Goal: Task Accomplishment & Management: Manage account settings

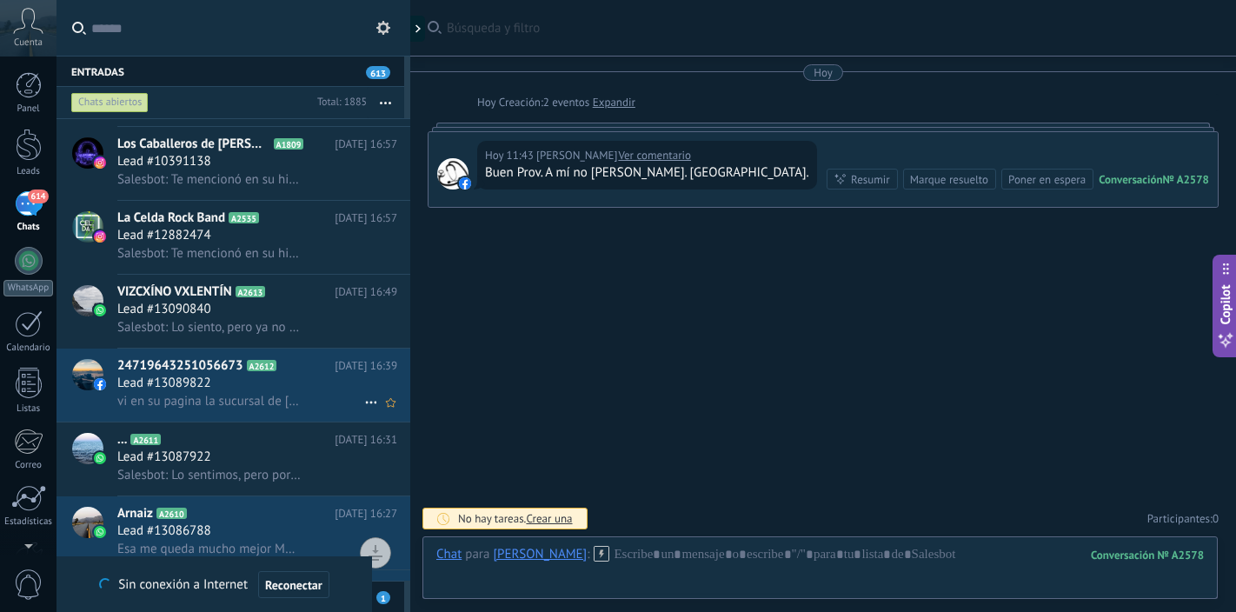
scroll to position [383, 0]
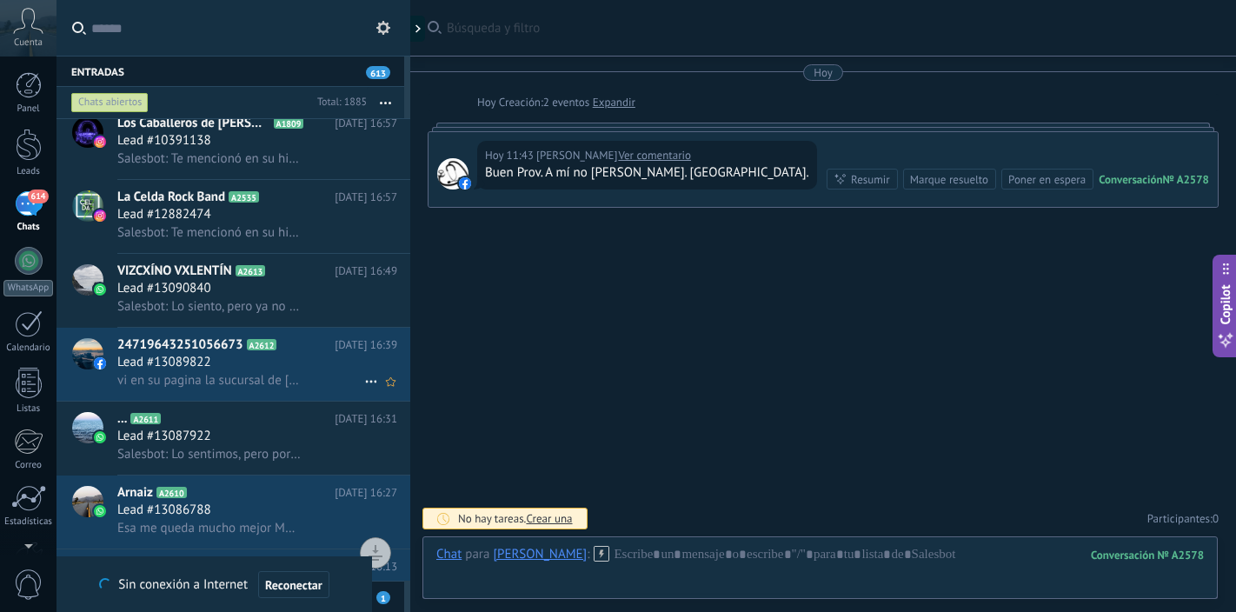
click at [227, 361] on div "Lead #13089822" at bounding box center [257, 362] width 280 height 17
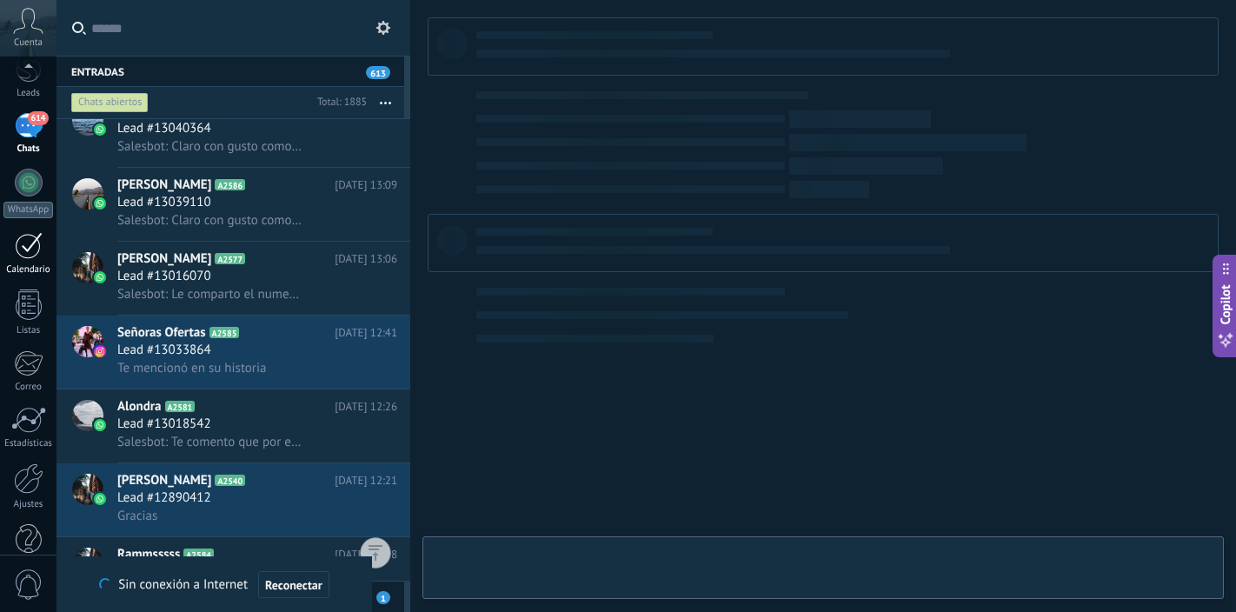
scroll to position [111, 0]
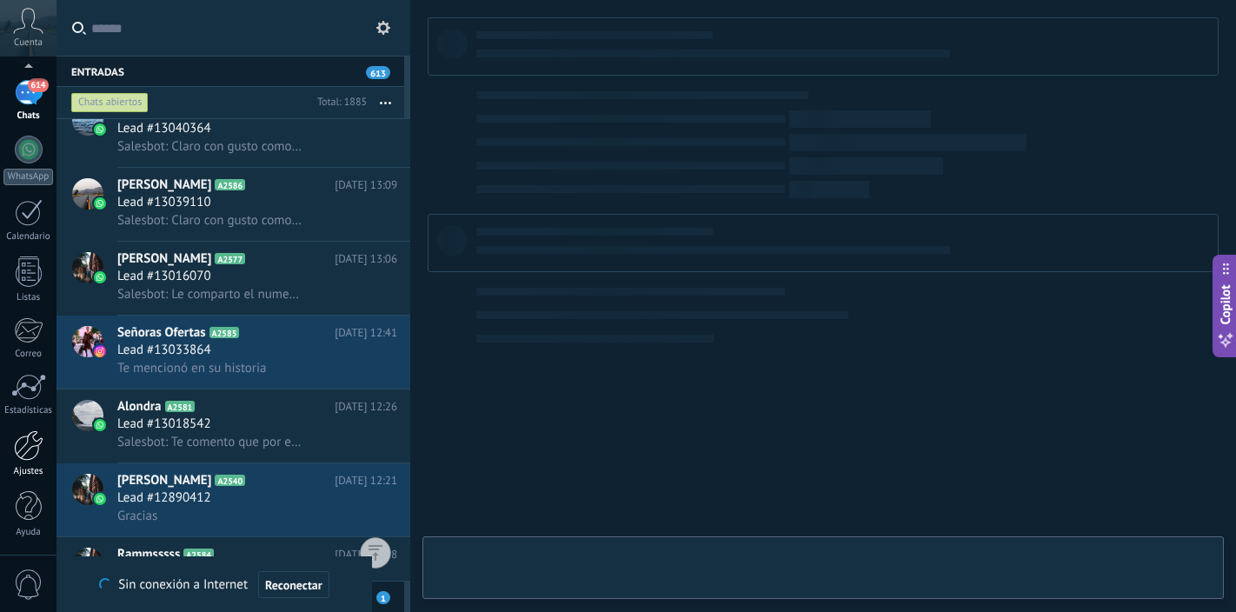
click at [30, 455] on div at bounding box center [29, 445] width 30 height 30
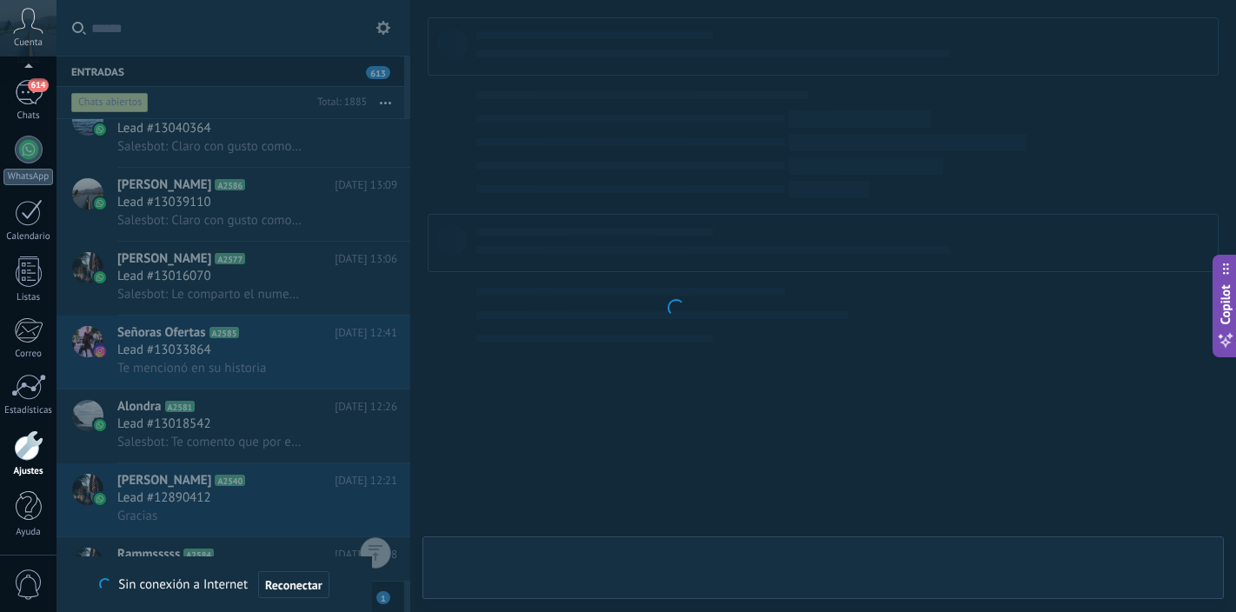
scroll to position [598, 0]
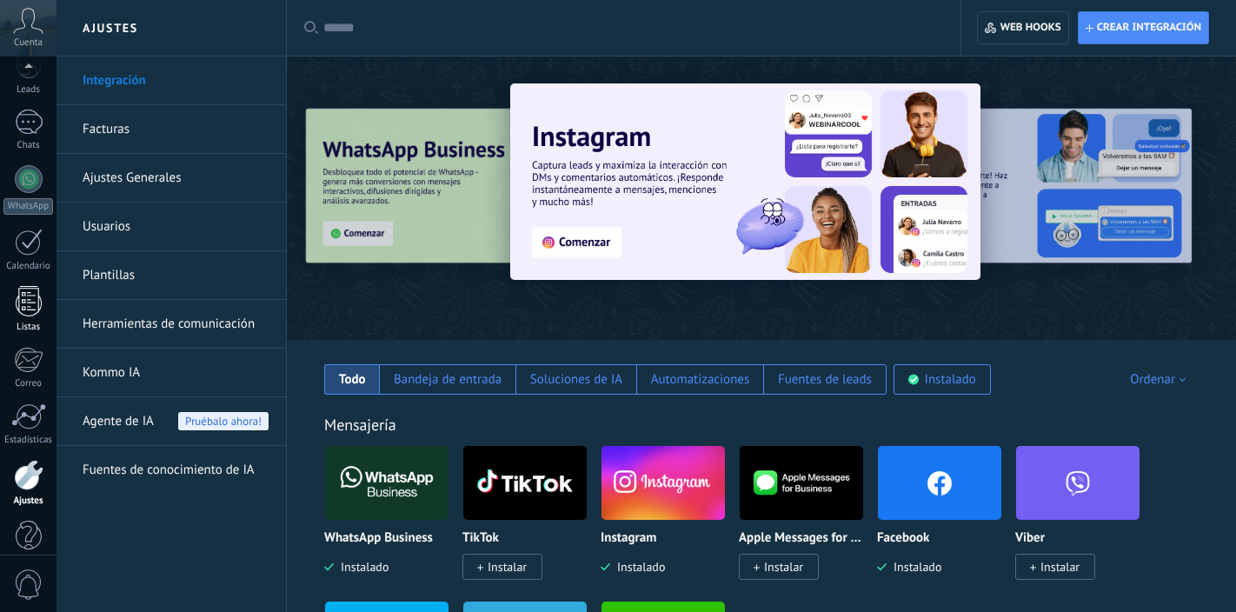
scroll to position [111, 0]
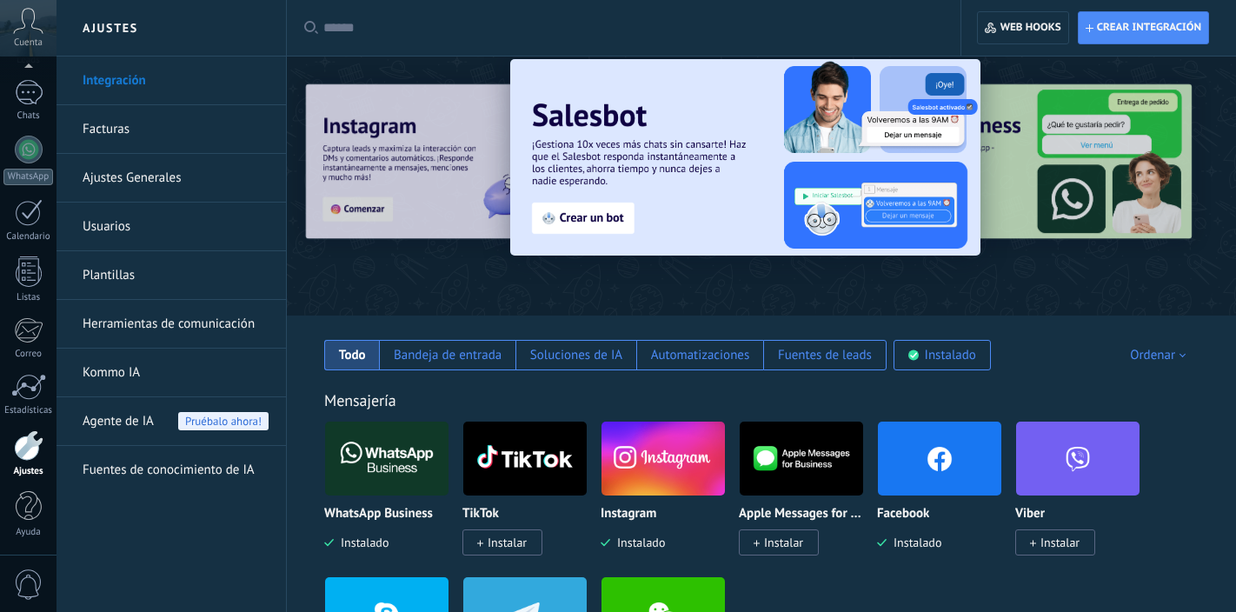
click at [30, 453] on div at bounding box center [29, 445] width 30 height 30
click at [176, 129] on link "Facturas" at bounding box center [176, 129] width 186 height 49
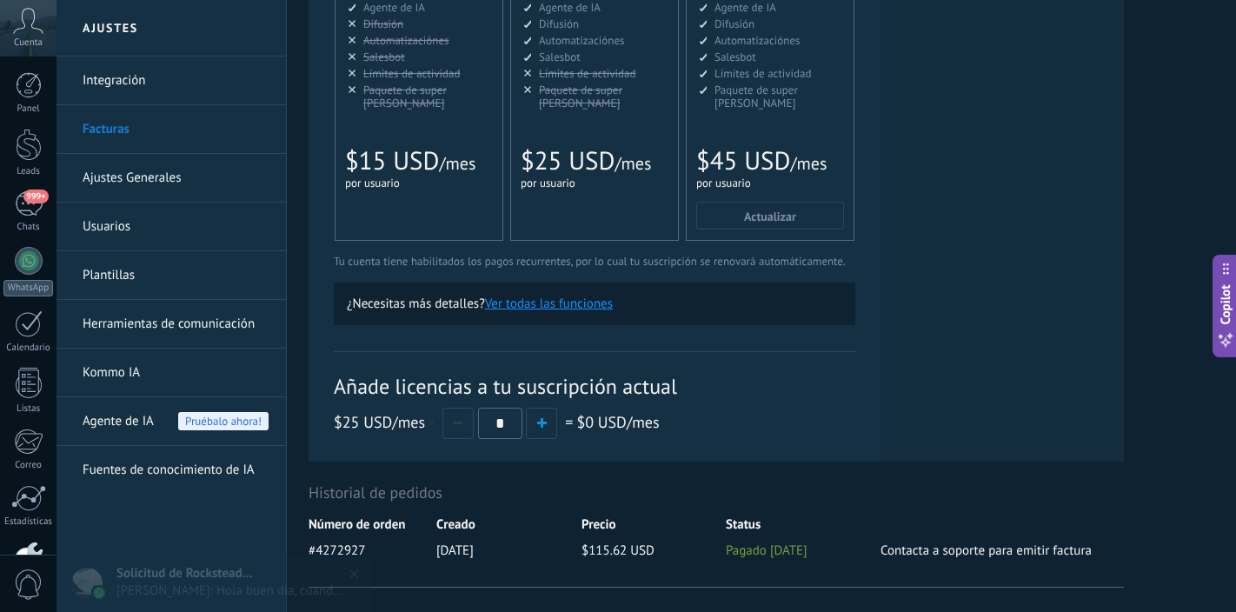
scroll to position [500, 0]
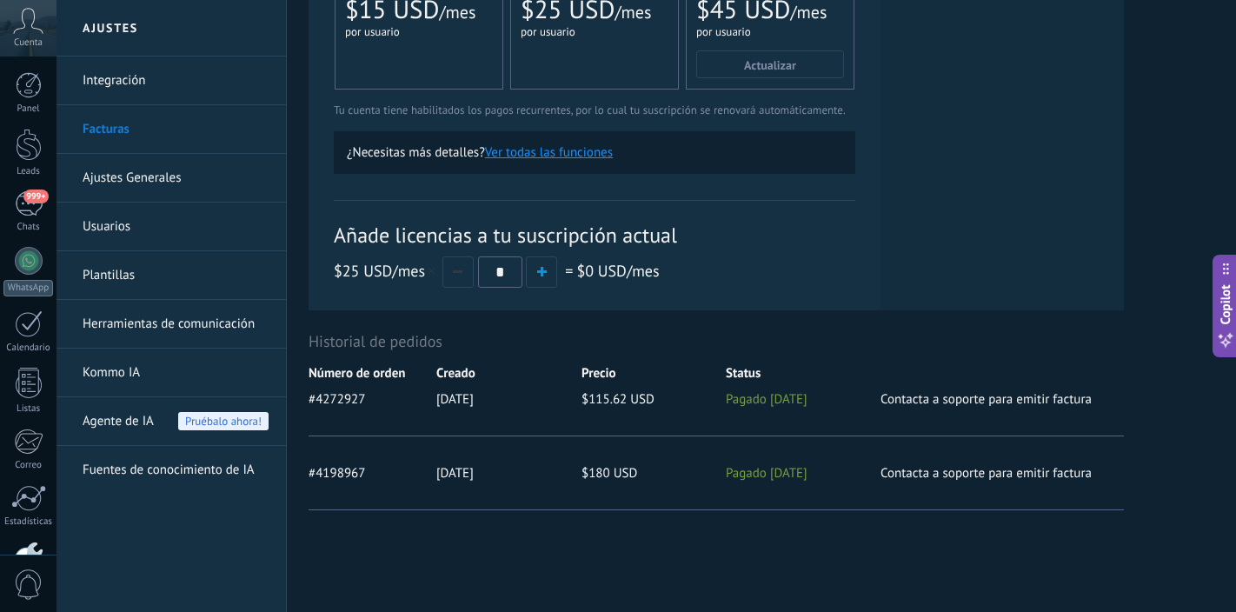
click at [183, 179] on link "Ajustes Generales" at bounding box center [176, 178] width 186 height 49
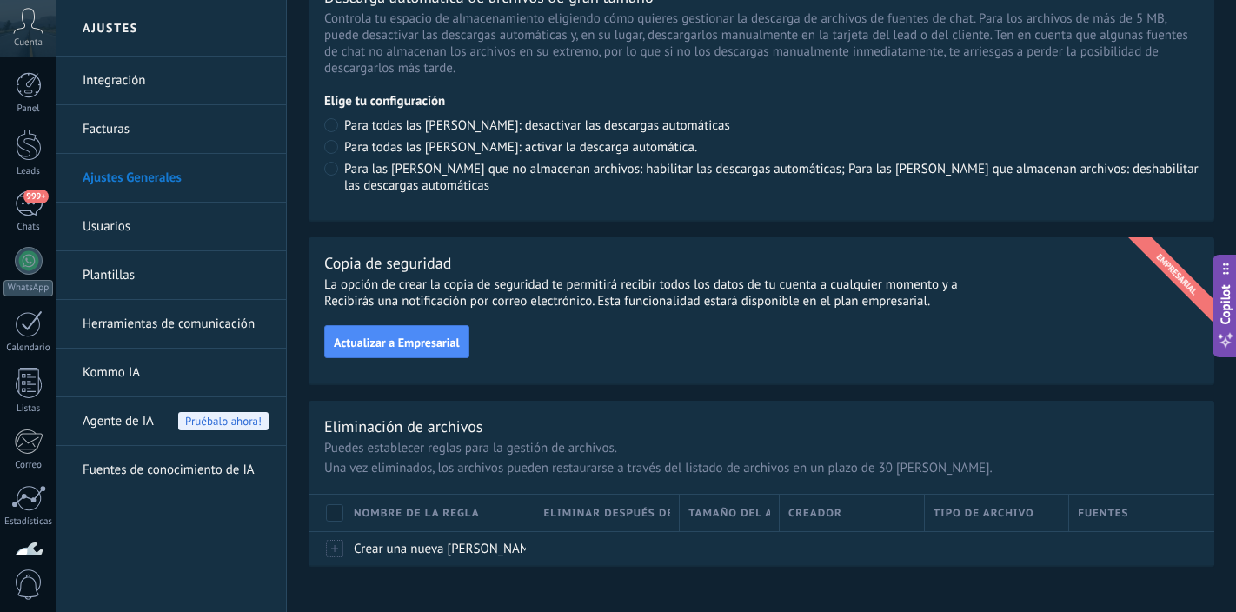
scroll to position [1289, 0]
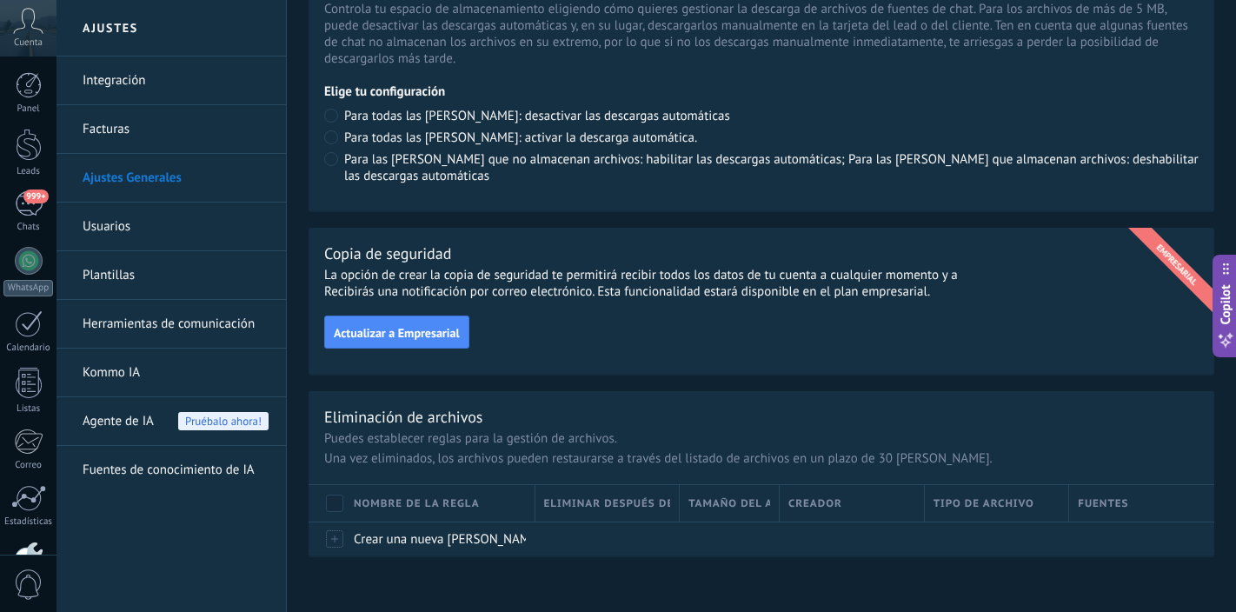
click at [208, 132] on link "Facturas" at bounding box center [176, 129] width 186 height 49
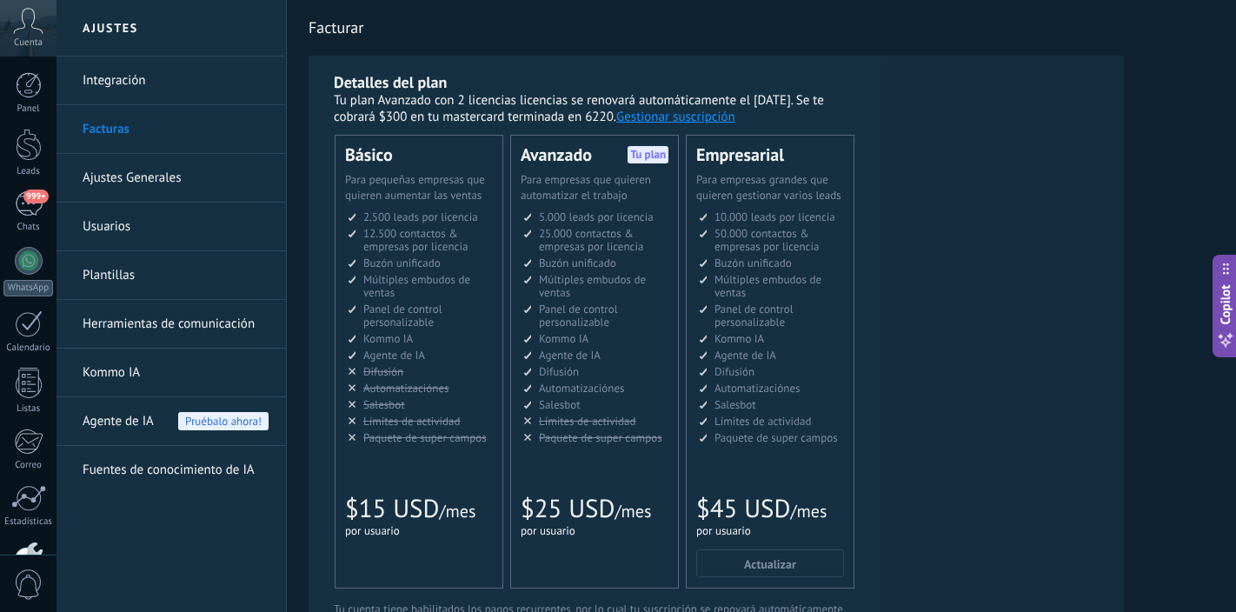
click at [683, 119] on button "Gestionar suscripción" at bounding box center [675, 117] width 119 height 17
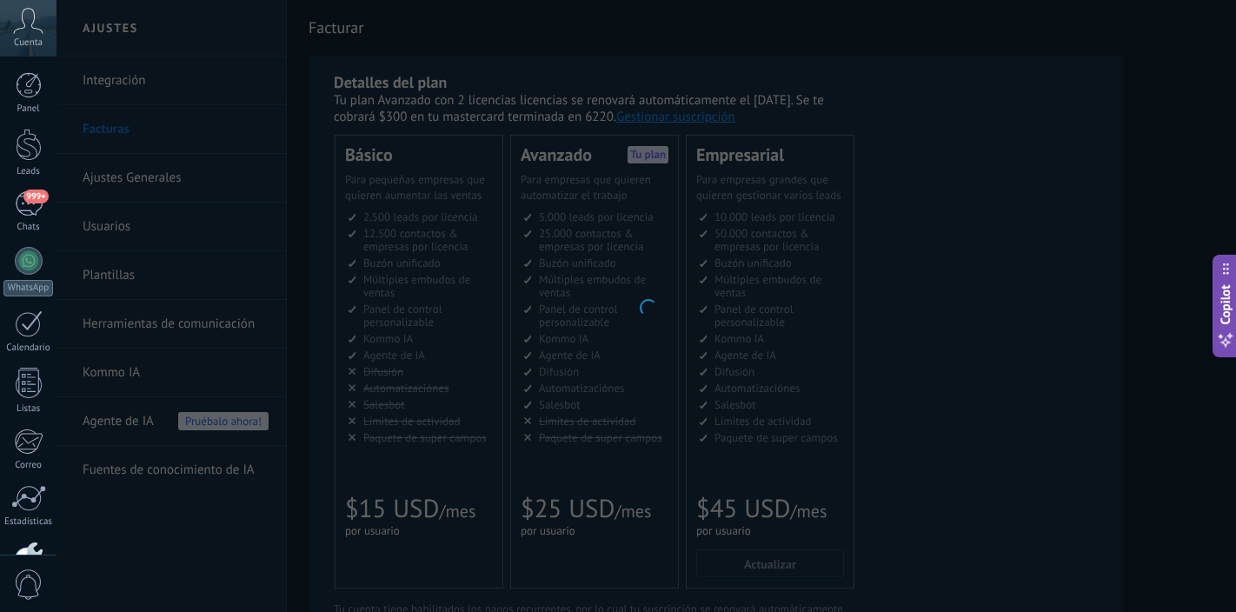
scroll to position [598, 0]
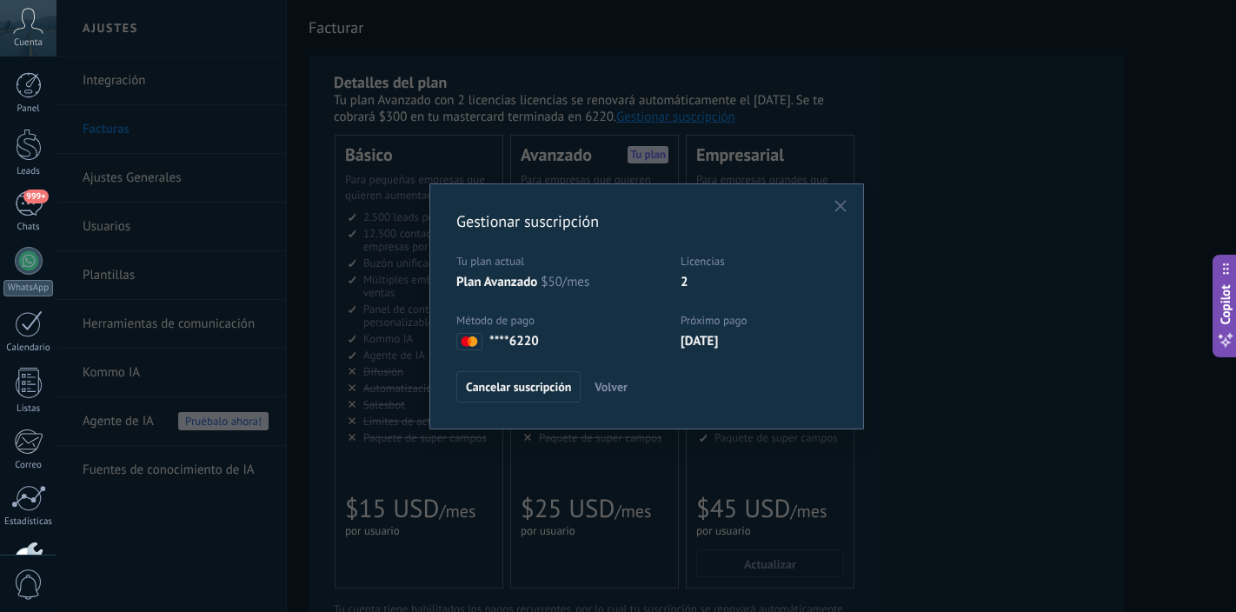
click at [840, 209] on icon "button" at bounding box center [841, 206] width 12 height 12
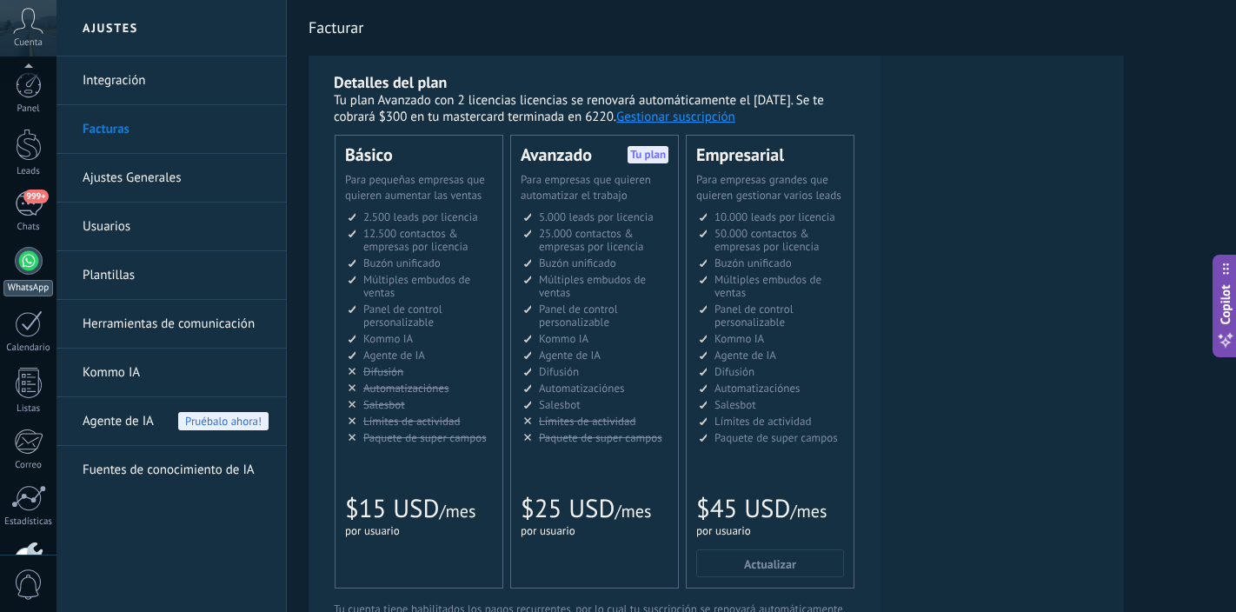
scroll to position [111, 0]
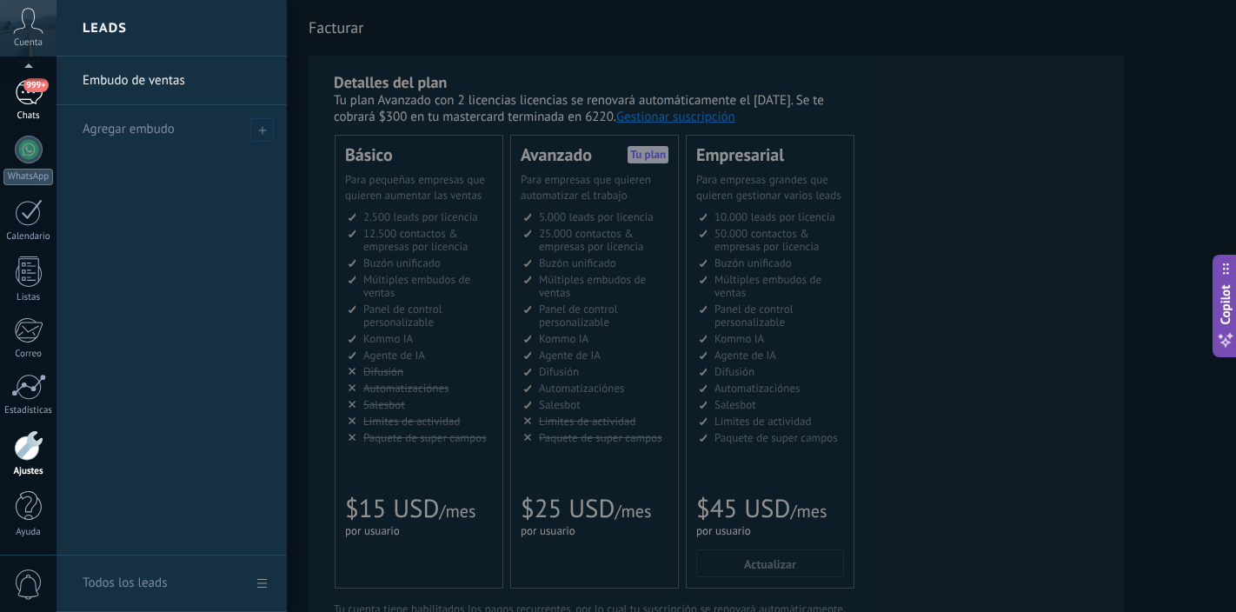
click at [26, 98] on div "999+" at bounding box center [29, 92] width 28 height 25
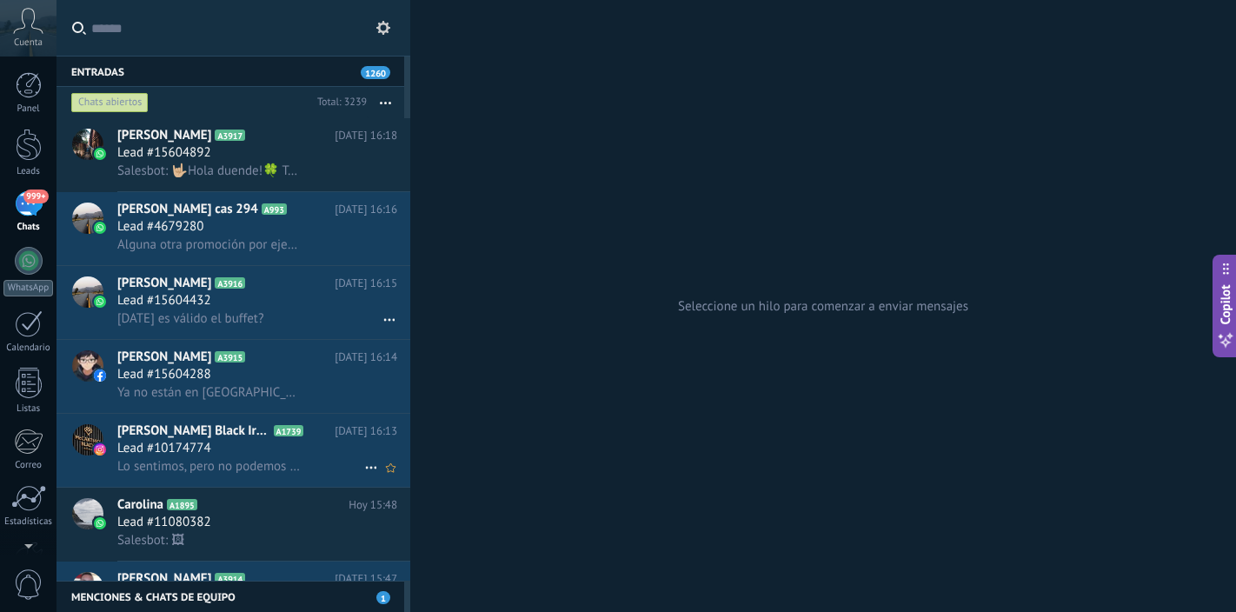
click at [248, 446] on div "Lead #10174774" at bounding box center [257, 448] width 280 height 17
